Goal: Task Accomplishment & Management: Manage account settings

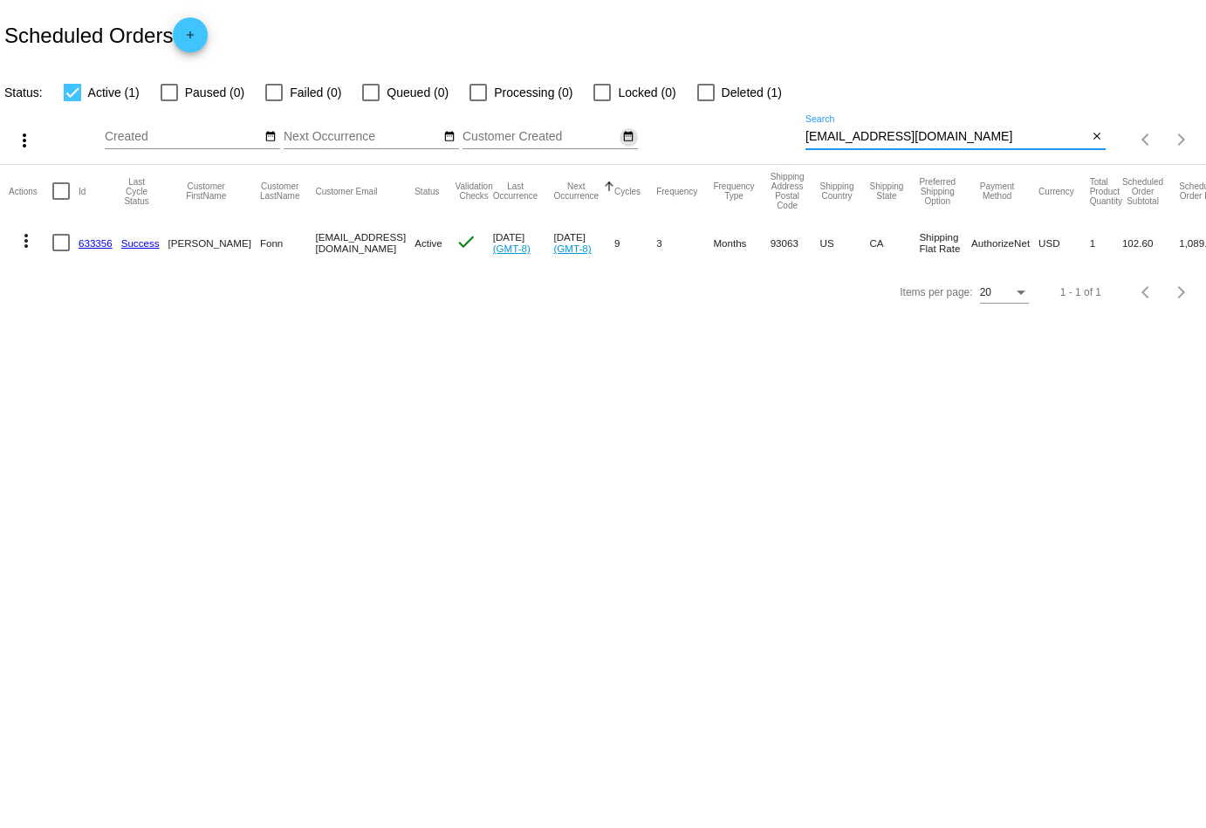
drag, startPoint x: 937, startPoint y: 135, endPoint x: 619, endPoint y: 138, distance: 318.6
click at [619, 138] on div "more_vert Oct Jan Feb Mar [DATE]" at bounding box center [603, 134] width 1206 height 62
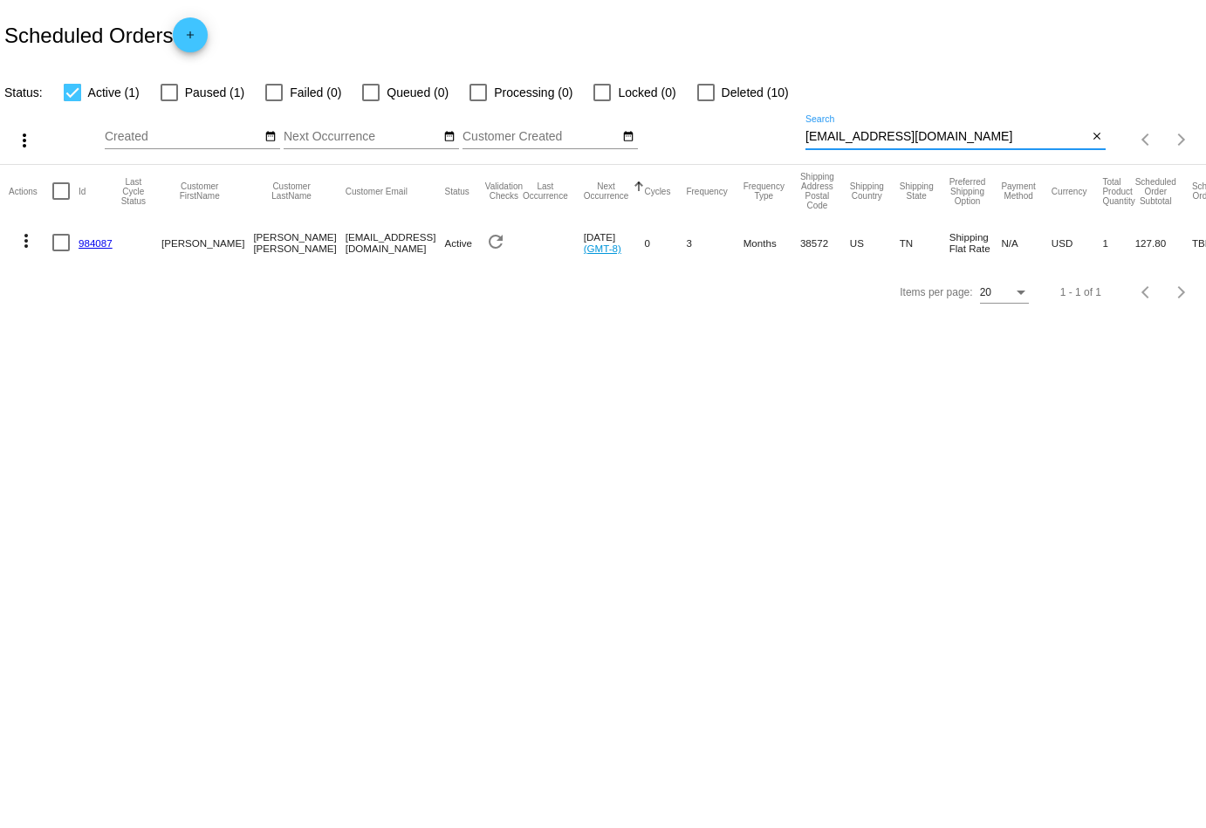
type input "[EMAIL_ADDRESS][DOMAIN_NAME]"
click at [22, 237] on mat-icon "more_vert" at bounding box center [26, 240] width 21 height 21
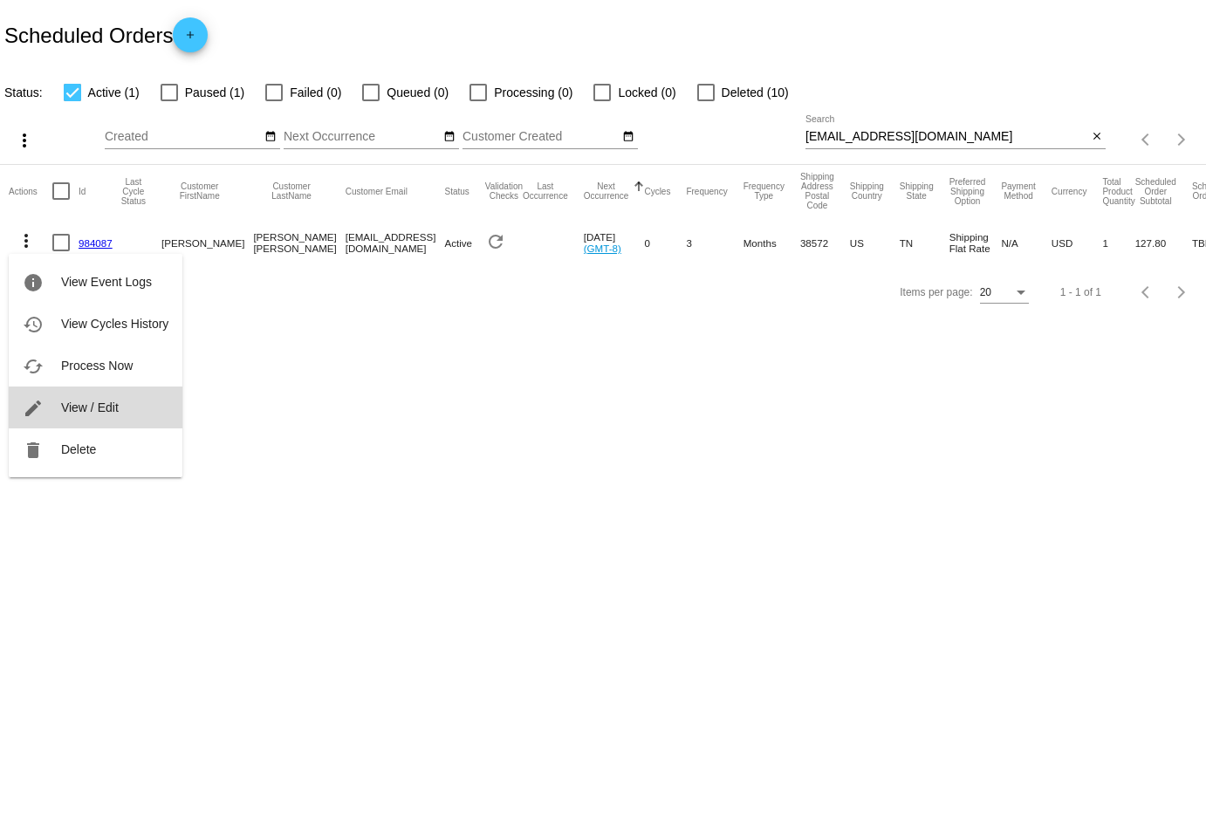
click at [93, 409] on span "View / Edit" at bounding box center [90, 408] width 58 height 14
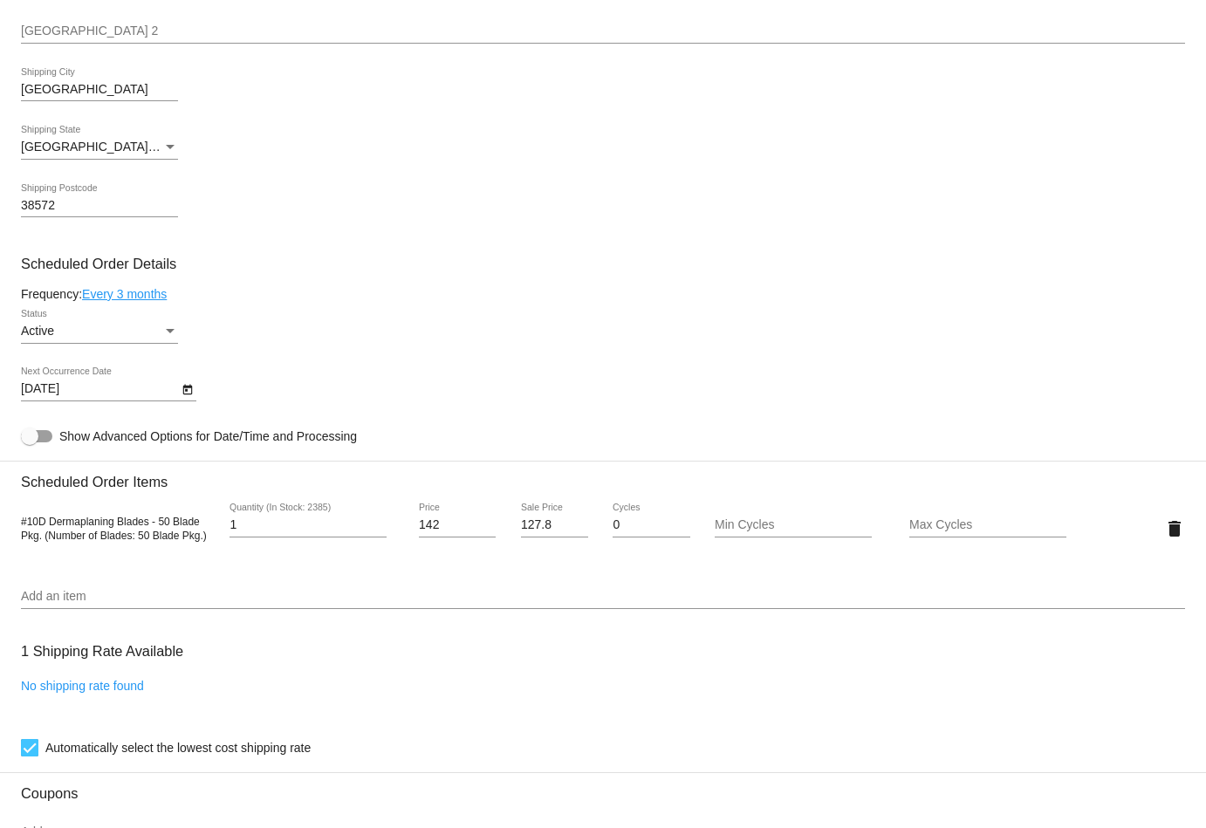
scroll to position [620, 0]
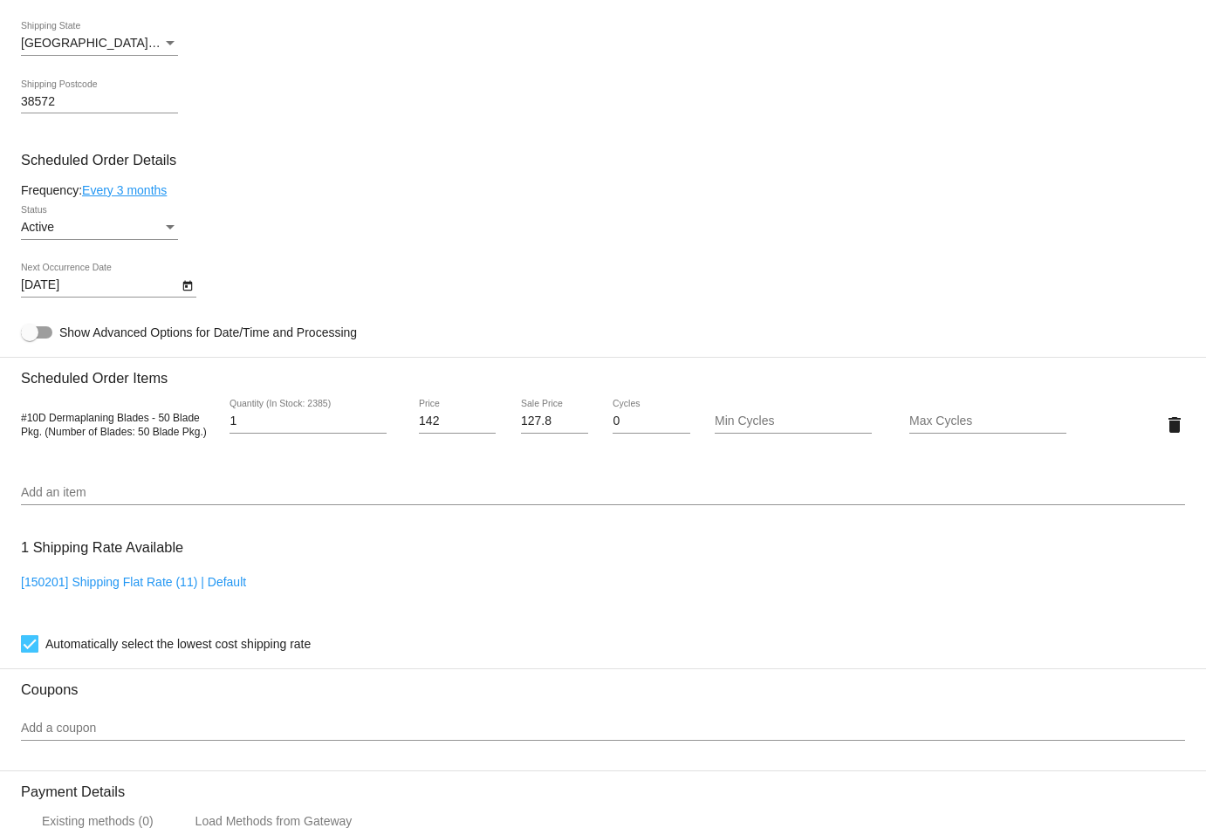
click at [87, 232] on div "Active" at bounding box center [91, 228] width 141 height 14
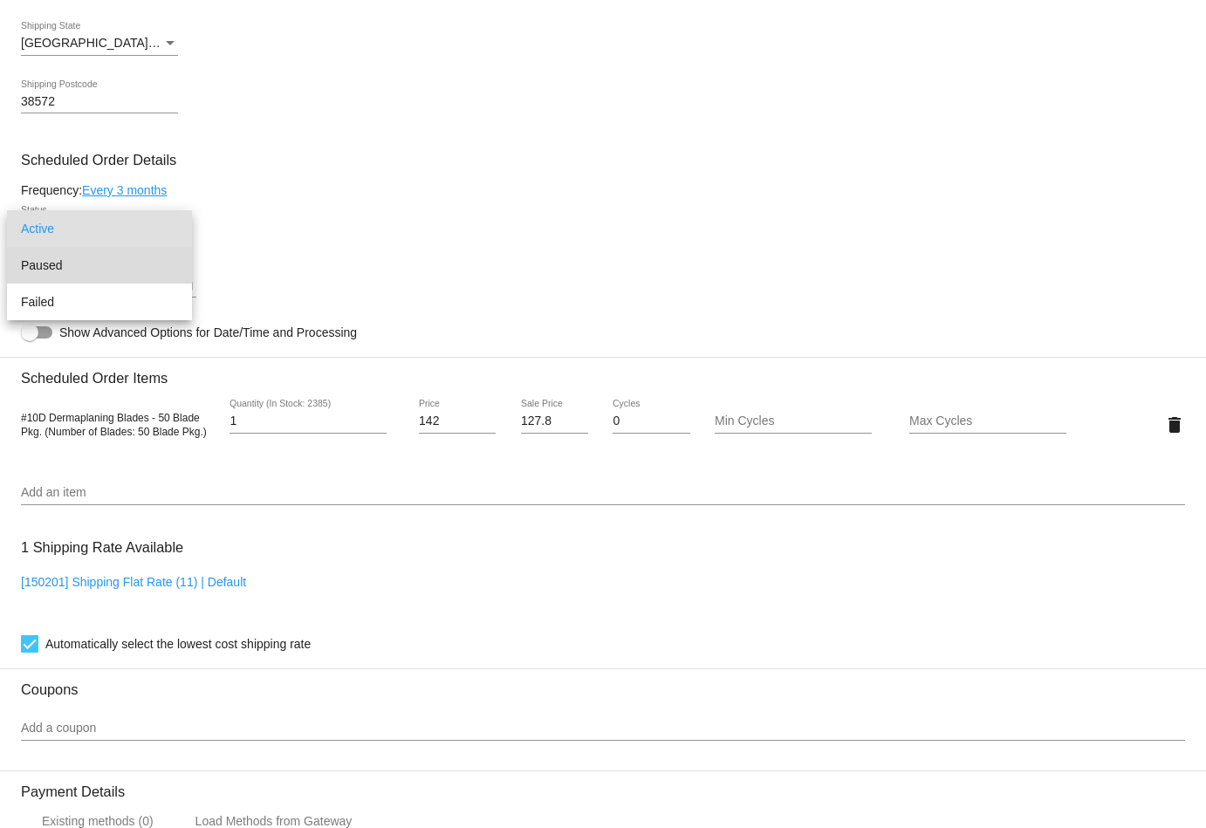
click at [87, 274] on span "Paused" at bounding box center [99, 265] width 157 height 37
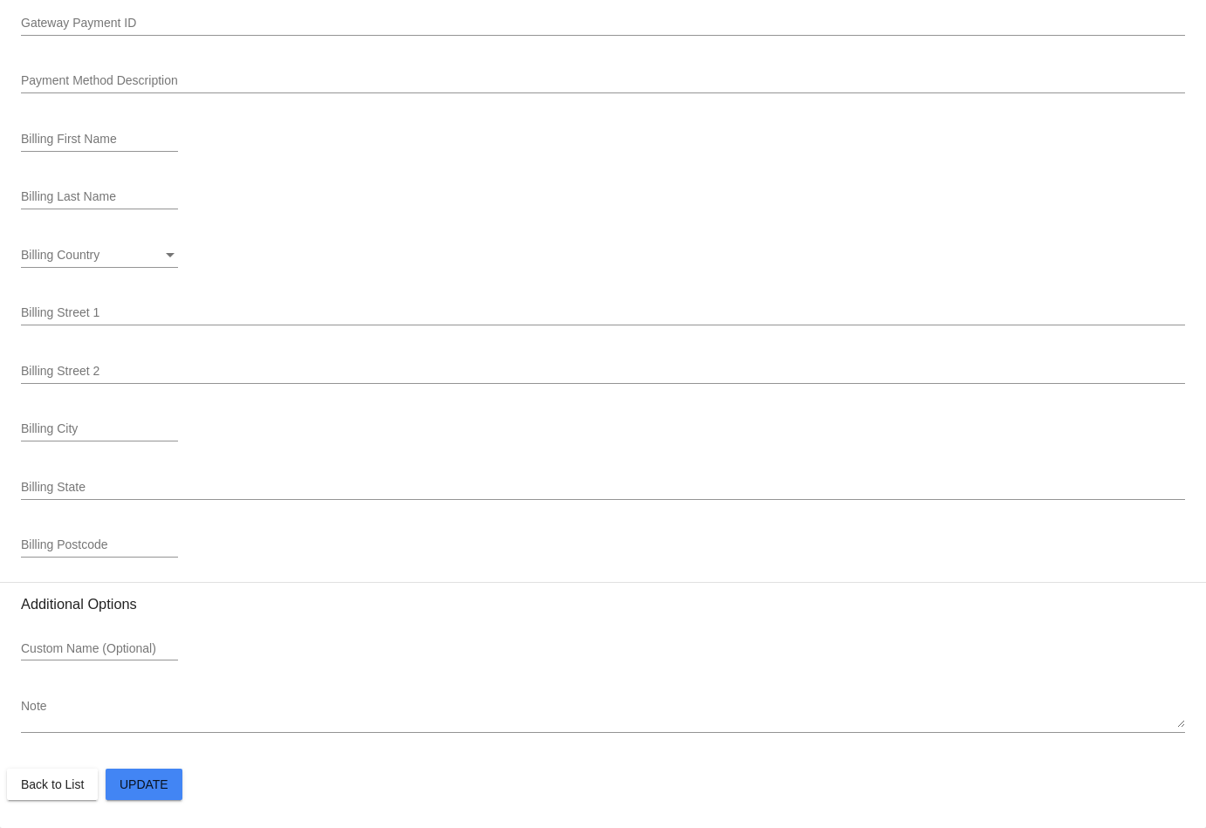
scroll to position [1827, 0]
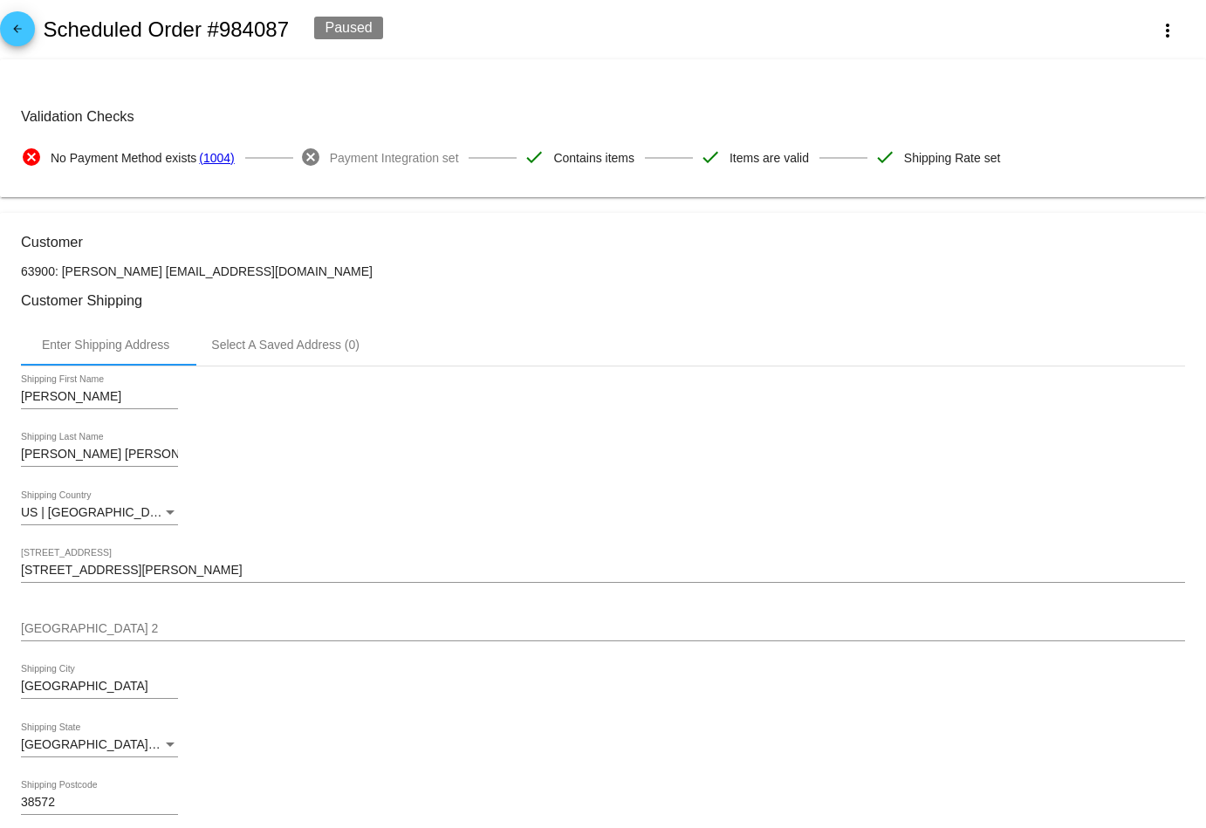
scroll to position [0, 0]
click at [29, 37] on link "arrow_back" at bounding box center [17, 28] width 35 height 35
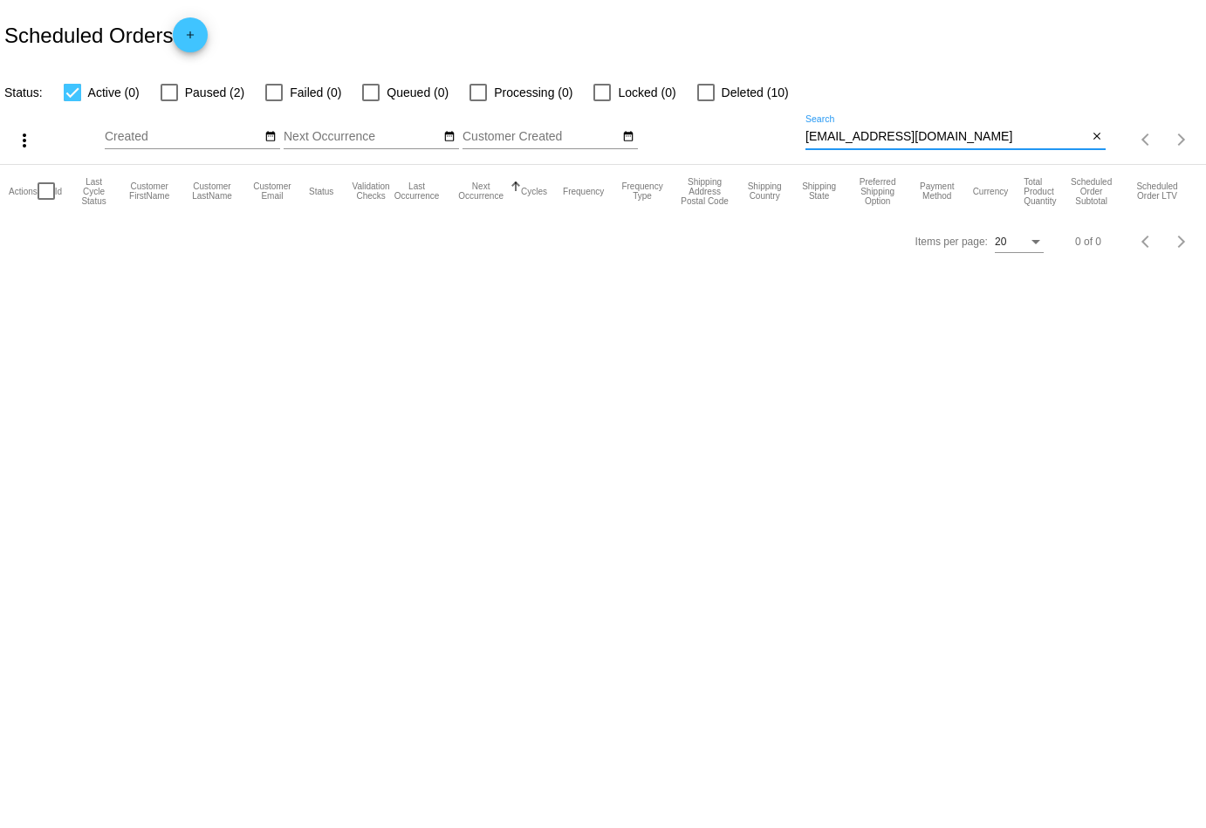
drag, startPoint x: 968, startPoint y: 143, endPoint x: 769, endPoint y: 143, distance: 199.0
click at [769, 143] on div "more_vert Oct Jan Feb Mar [DATE]" at bounding box center [603, 134] width 1206 height 62
paste input "[EMAIL_ADDRESS]"
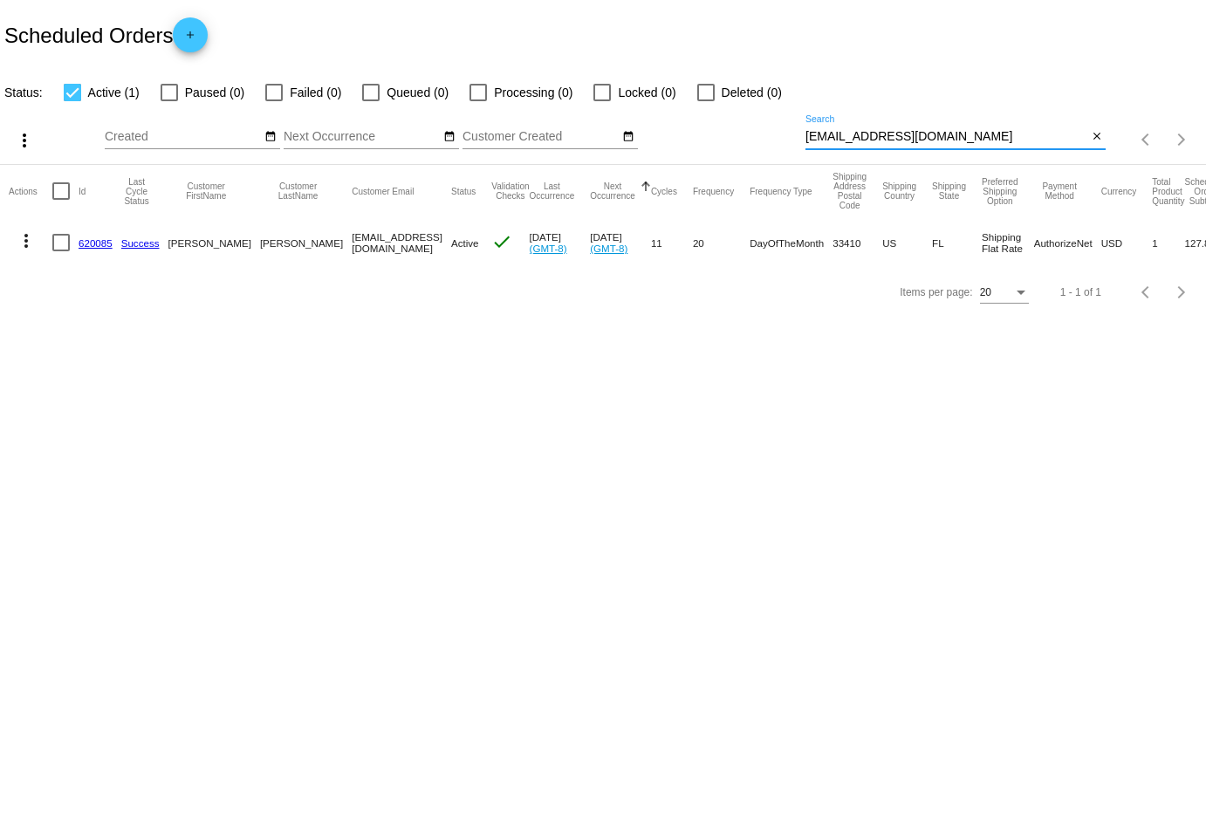
type input "[EMAIL_ADDRESS][DOMAIN_NAME]"
click at [29, 236] on mat-icon "more_vert" at bounding box center [26, 240] width 21 height 21
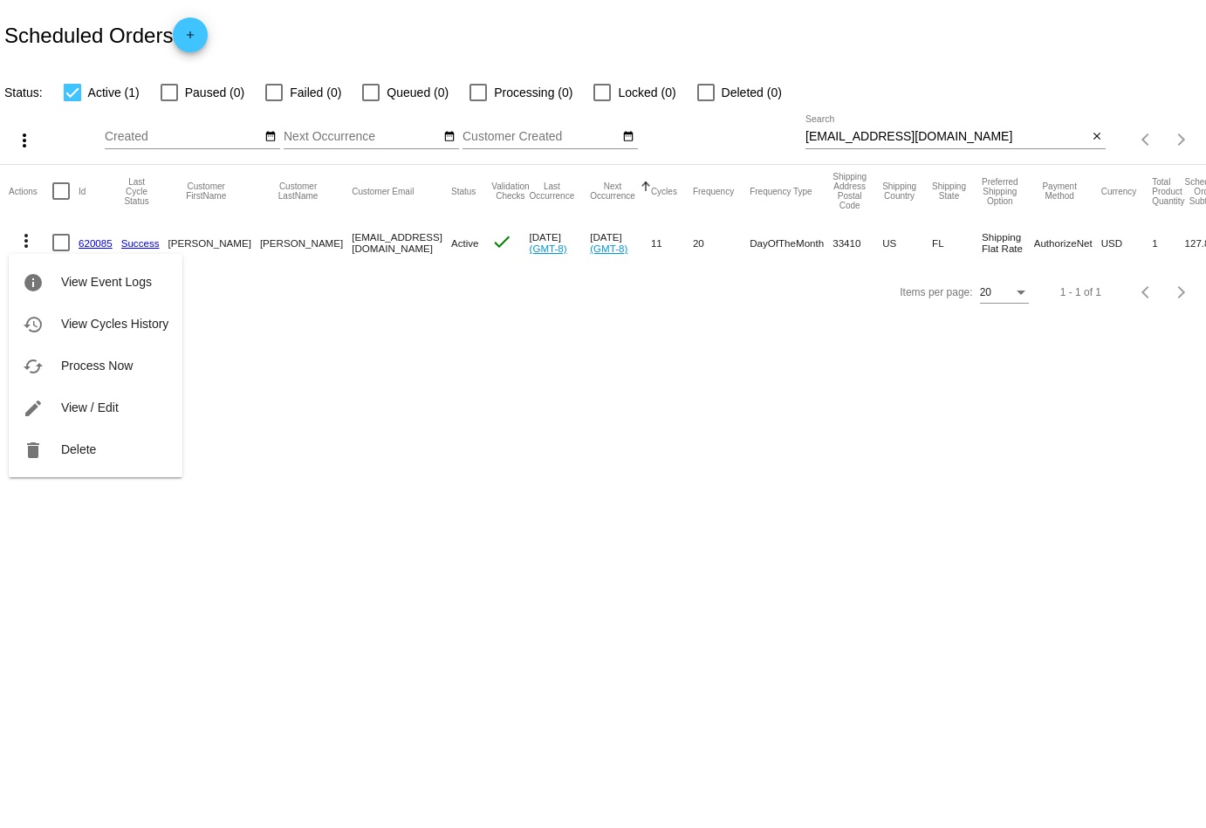
click at [462, 373] on div at bounding box center [603, 414] width 1206 height 828
